Goal: Transaction & Acquisition: Purchase product/service

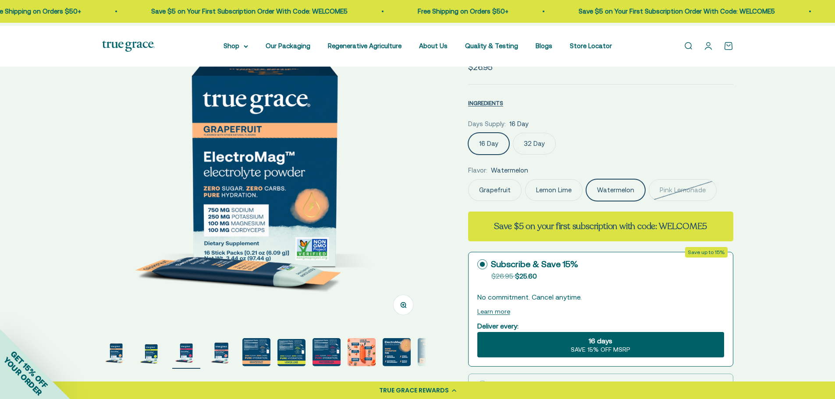
scroll to position [0, 666]
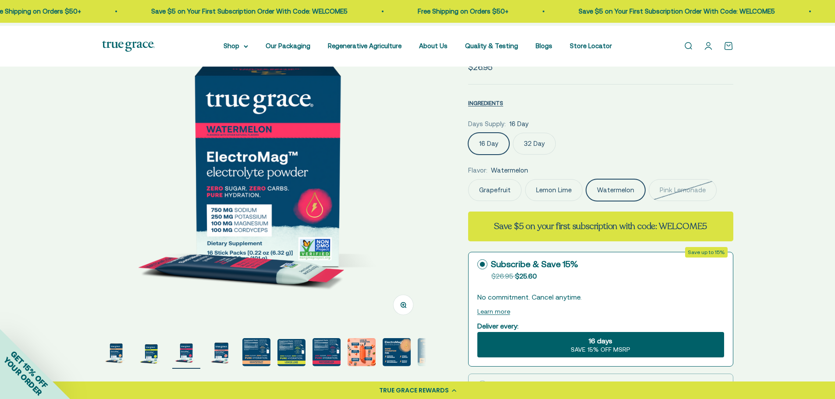
click at [119, 42] on div "Open navigation menu Open search Shop Multivitamins Women's Multivitamin Women'…" at bounding box center [417, 46] width 835 height 41
click at [136, 48] on img at bounding box center [128, 46] width 53 height 11
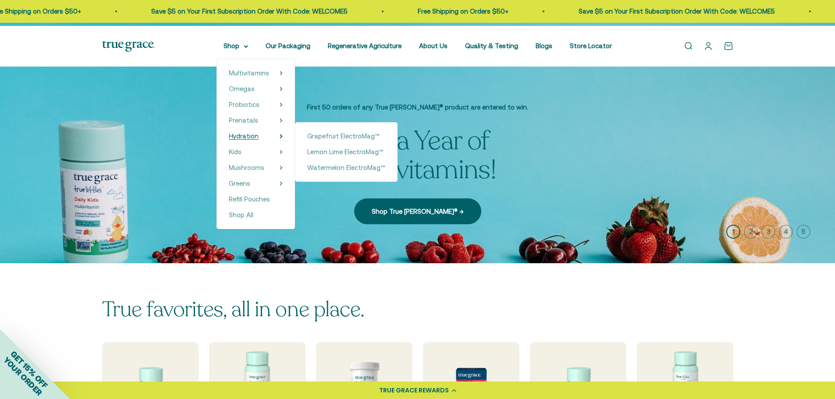
click at [230, 140] on span "Hydration" at bounding box center [244, 135] width 30 height 7
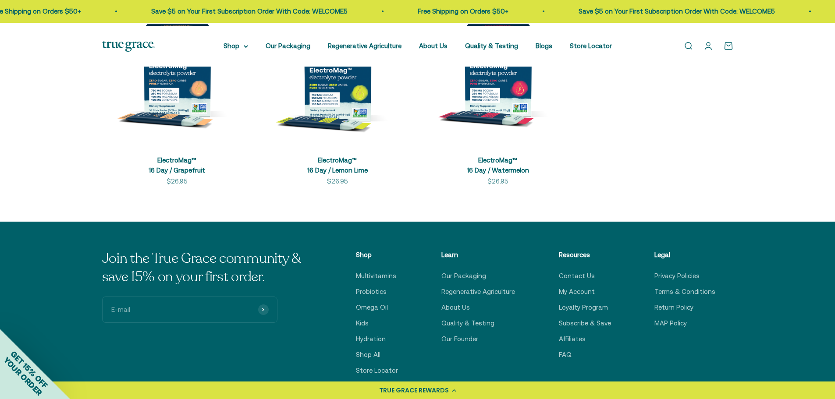
scroll to position [219, 0]
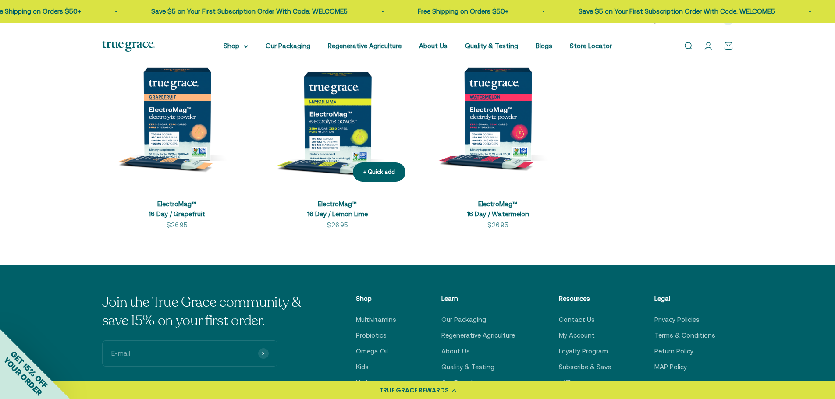
click at [331, 155] on img at bounding box center [338, 114] width 150 height 150
click at [490, 175] on img at bounding box center [498, 114] width 150 height 150
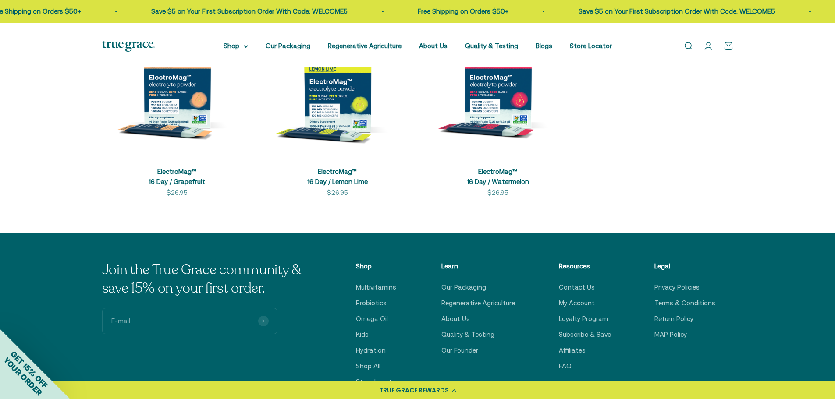
scroll to position [219, 0]
